Goal: Task Accomplishment & Management: Manage account settings

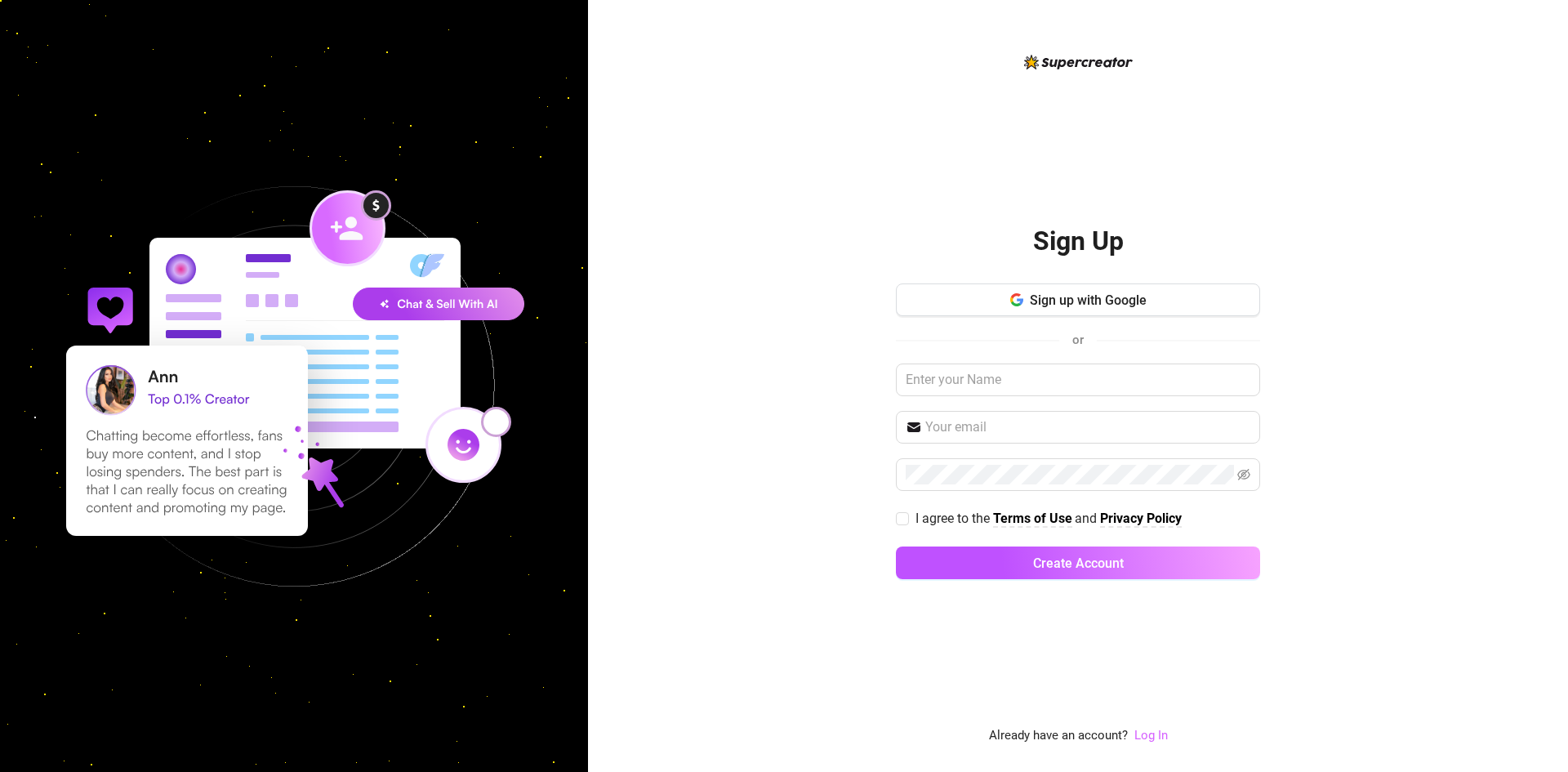
click at [1149, 738] on link "Log In" at bounding box center [1151, 735] width 33 height 14
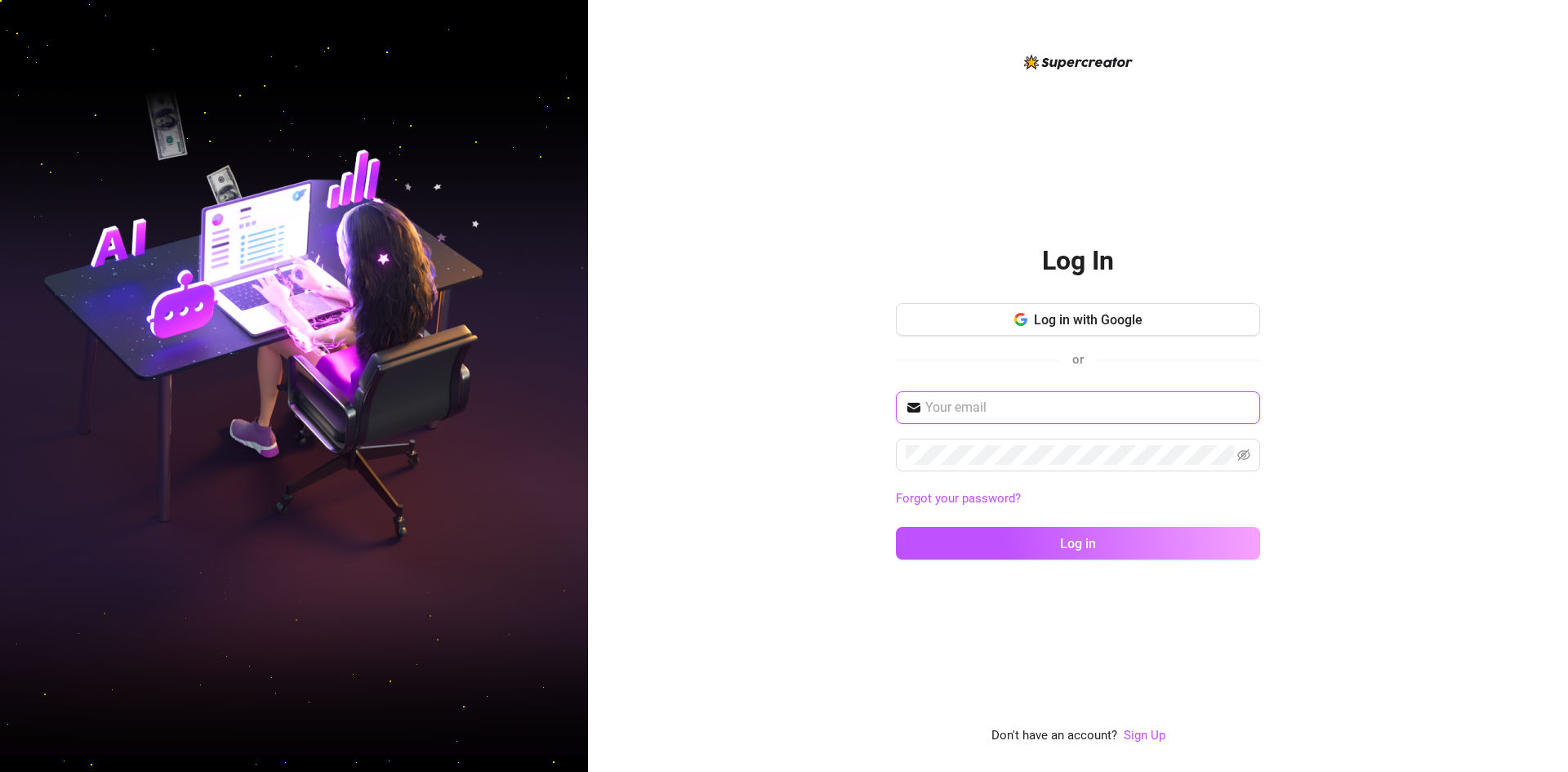
click at [1041, 400] on input "text" at bounding box center [1087, 407] width 325 height 20
type input "[EMAIL_ADDRESS][DOMAIN_NAME]"
click at [896, 527] on button "Log in" at bounding box center [1078, 543] width 365 height 33
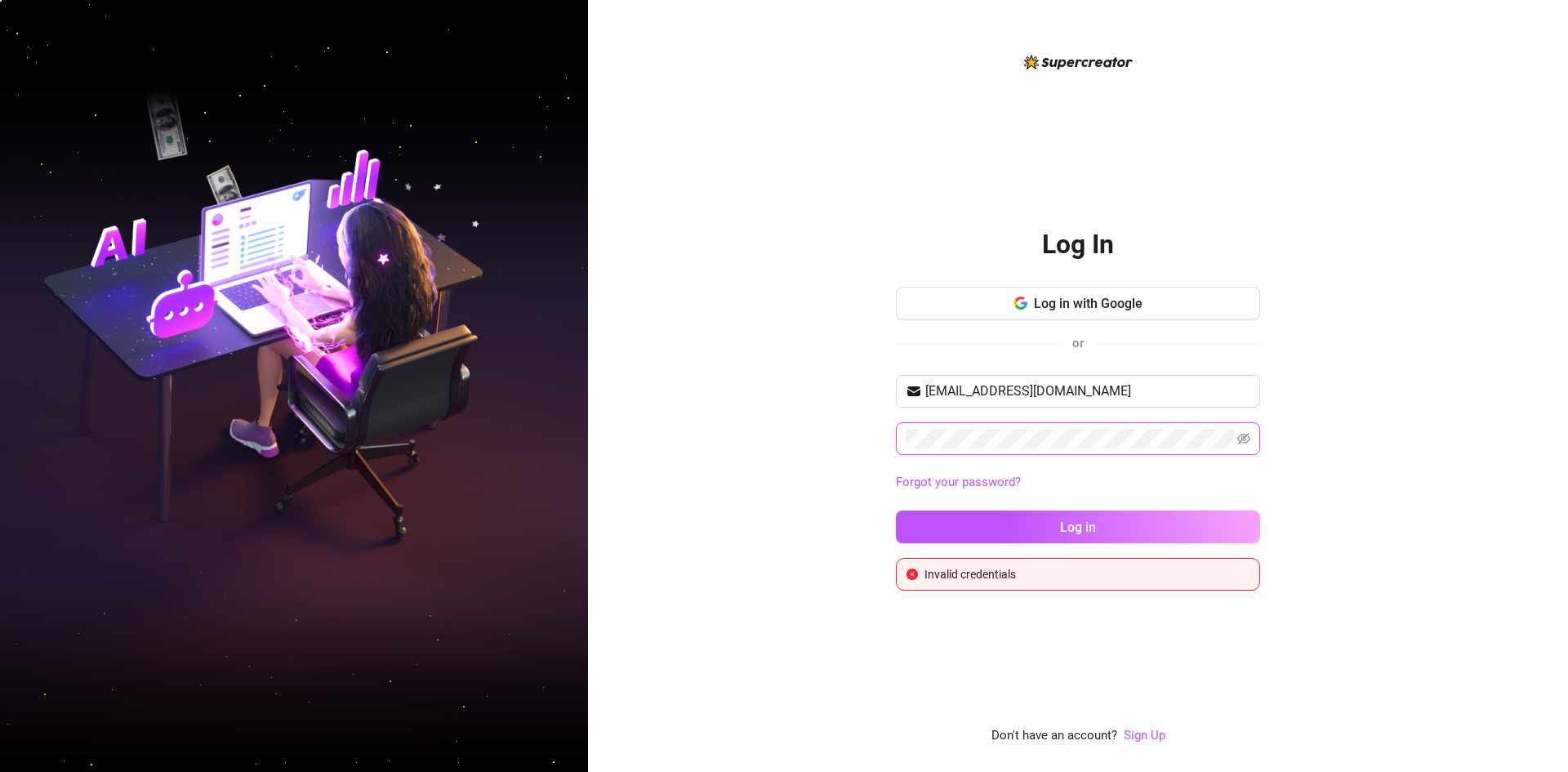
click at [665, 417] on div "Log In Log in with Google or [EMAIL_ADDRESS][DOMAIN_NAME] Forgot your password?…" at bounding box center [1078, 386] width 980 height 772
click at [896, 511] on button "Log in" at bounding box center [1078, 527] width 365 height 33
click at [726, 444] on div "Log In Log in with Google or [EMAIL_ADDRESS][DOMAIN_NAME] Forgot your password?…" at bounding box center [1078, 386] width 980 height 772
click at [896, 511] on button "Log in" at bounding box center [1078, 527] width 365 height 33
click at [1249, 439] on icon "eye-invisible" at bounding box center [1243, 438] width 13 height 11
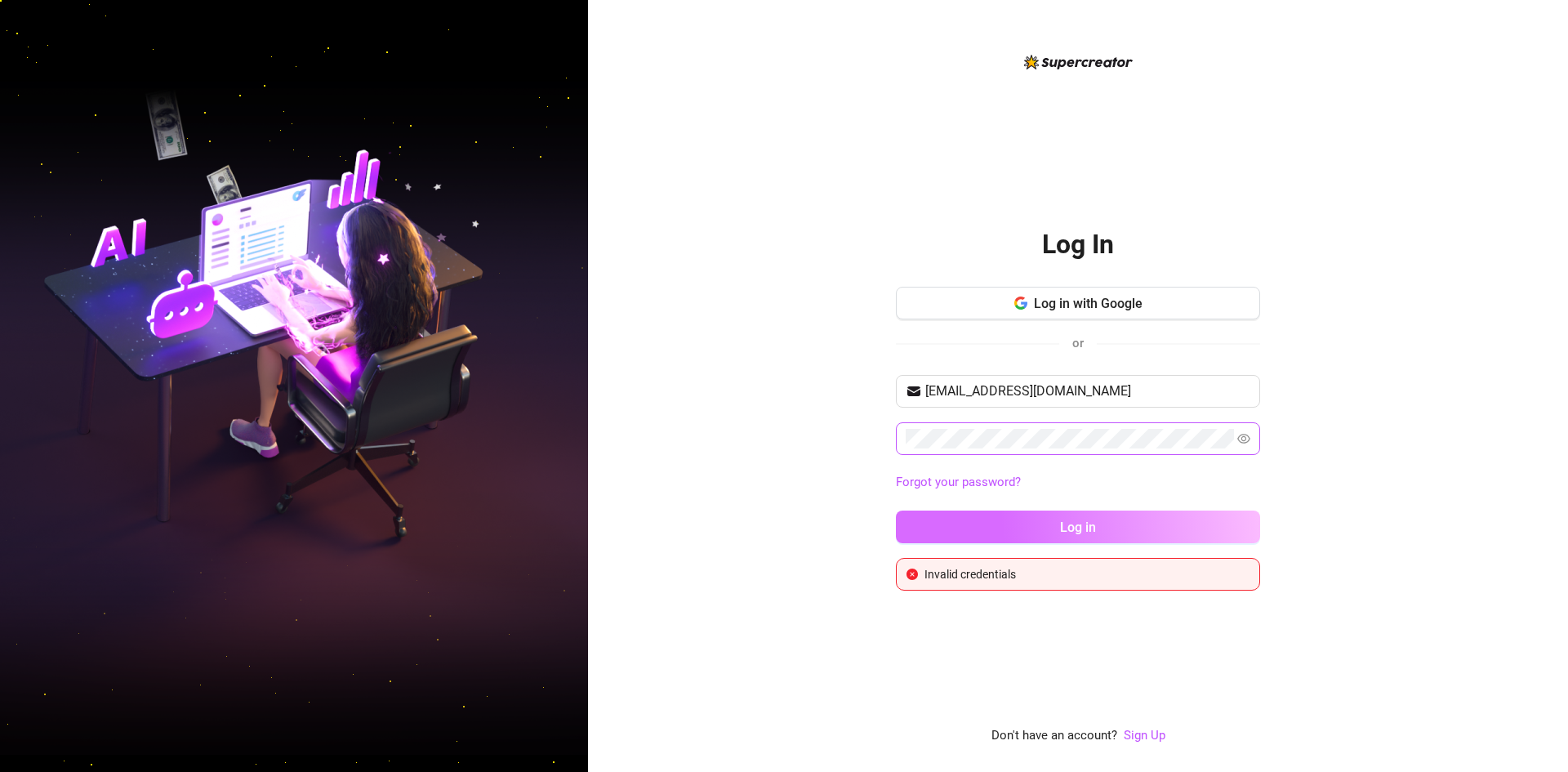
click at [1163, 534] on button "Log in" at bounding box center [1078, 527] width 365 height 33
click at [1091, 529] on span "Log in" at bounding box center [1078, 527] width 36 height 15
click at [1021, 521] on button "Log in" at bounding box center [1078, 527] width 365 height 33
click at [853, 436] on div "Log In Log in with Google or [EMAIL_ADDRESS][DOMAIN_NAME] Forgot your password?…" at bounding box center [1078, 386] width 980 height 772
click at [896, 511] on button "Log in" at bounding box center [1078, 527] width 365 height 33
